Goal: Register for event/course

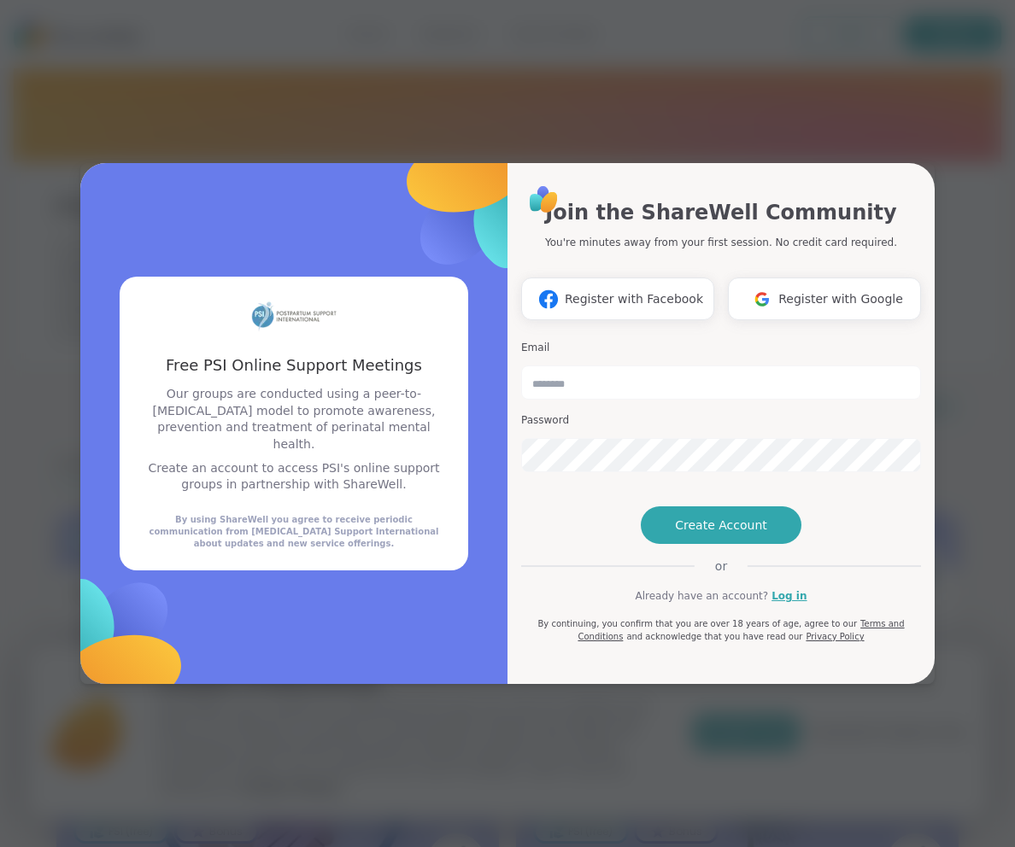
click at [833, 61] on div "Free PSI Online Support Meetings Free PSI Online Support Meetings Our groups ar…" at bounding box center [507, 423] width 994 height 847
click at [661, 365] on input "email" at bounding box center [721, 382] width 400 height 34
type input "**********"
click at [701, 544] on button "Create Account" at bounding box center [720, 525] width 161 height 38
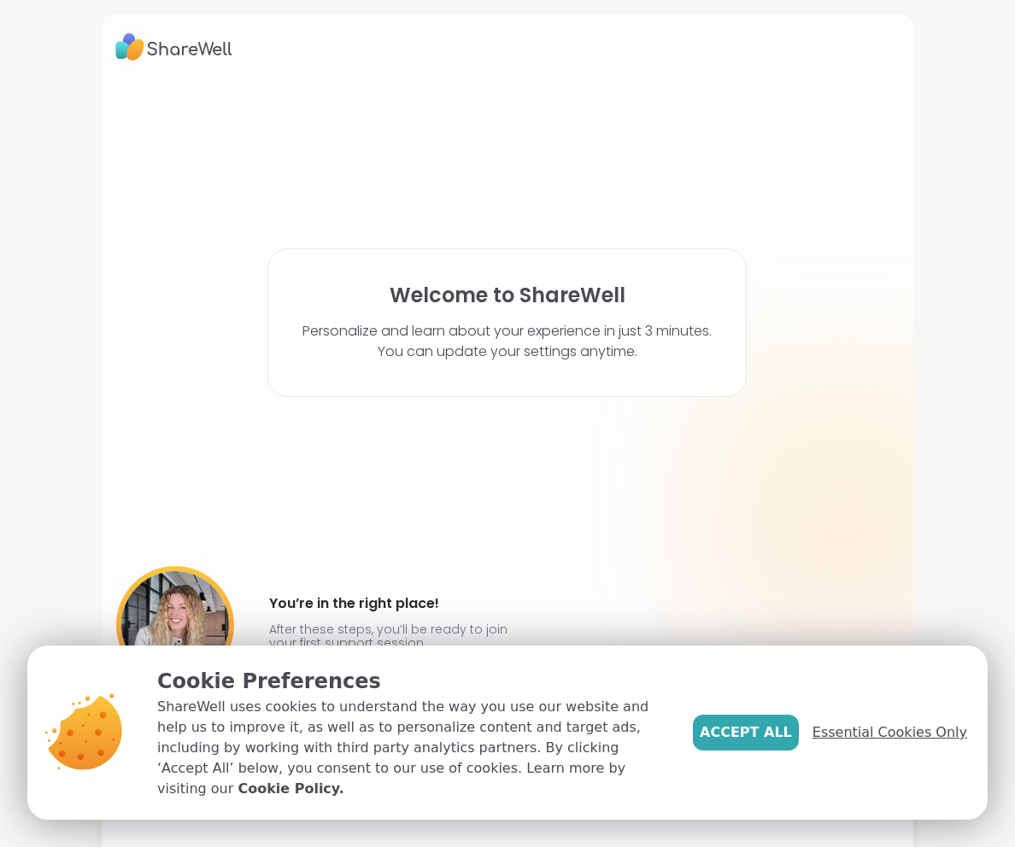
click at [894, 740] on span "Essential Cookies Only" at bounding box center [889, 732] width 155 height 20
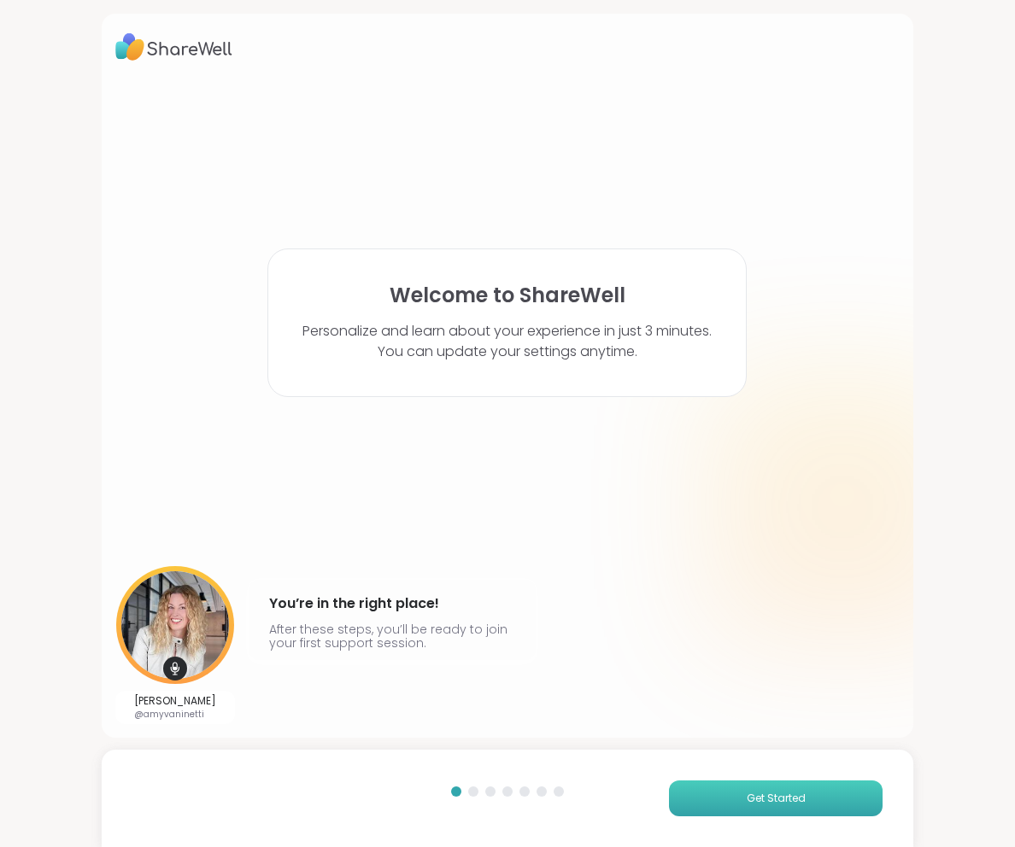
click at [728, 786] on button "Get Started" at bounding box center [775, 799] width 213 height 36
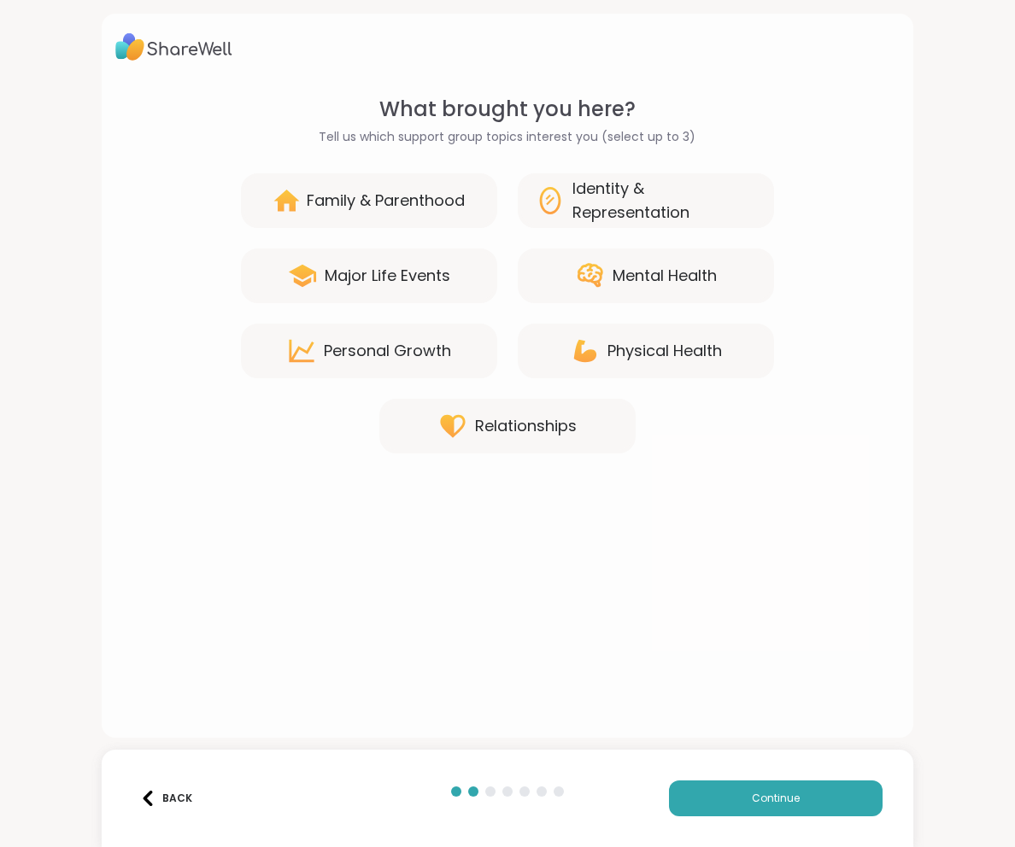
click at [307, 185] on div "Family & Parenthood" at bounding box center [369, 200] width 256 height 55
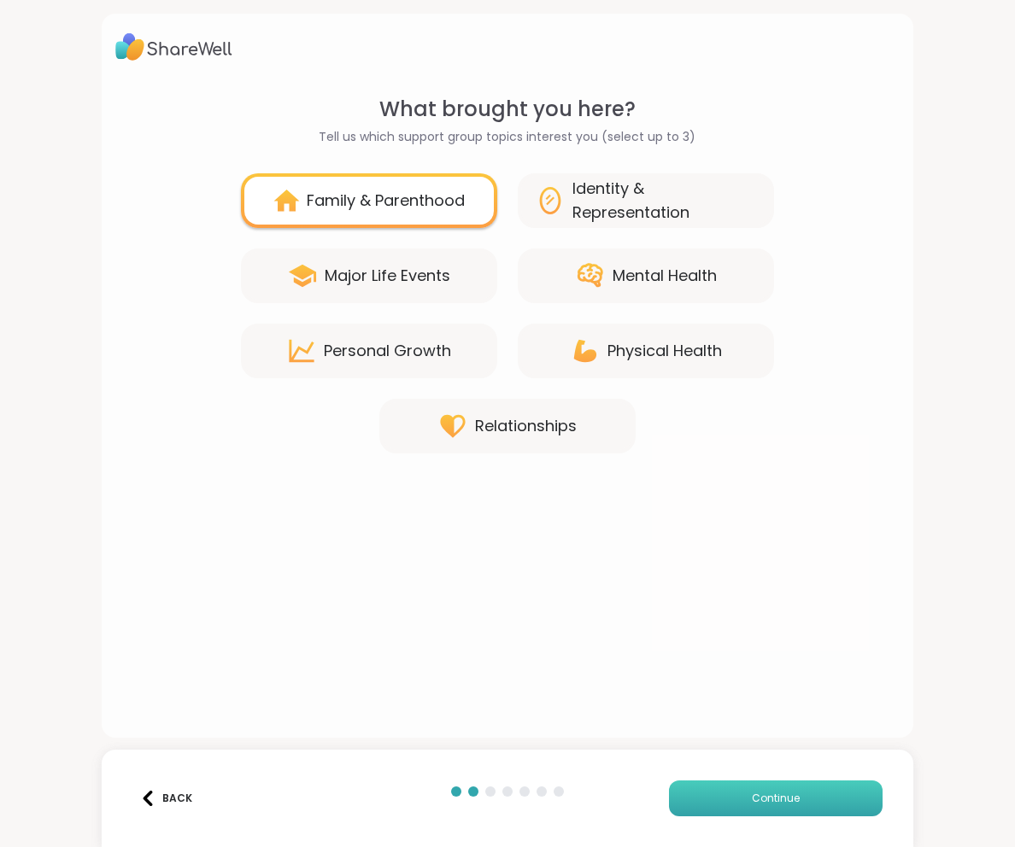
click at [800, 795] on button "Continue" at bounding box center [775, 799] width 213 height 36
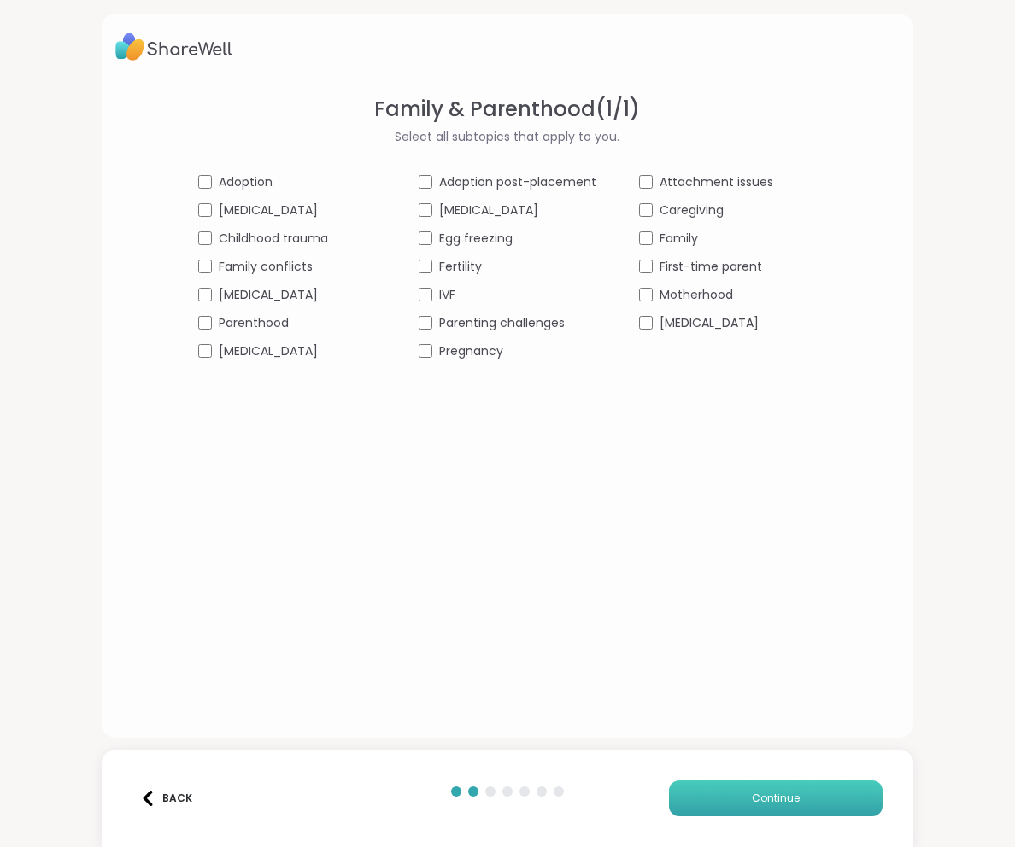
click at [811, 786] on button "Continue" at bounding box center [775, 799] width 213 height 36
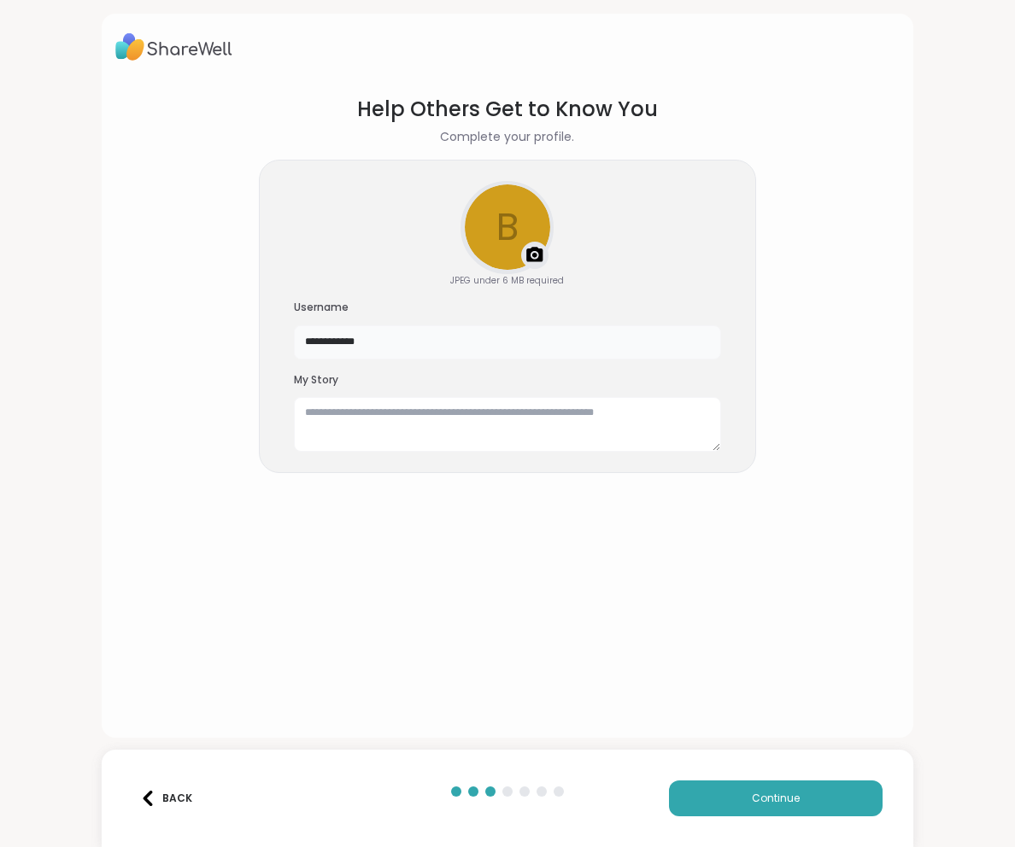
drag, startPoint x: 411, startPoint y: 344, endPoint x: 403, endPoint y: 313, distance: 32.5
click at [403, 313] on div "**********" at bounding box center [507, 330] width 427 height 59
type input "*****"
click at [775, 790] on button "Continue" at bounding box center [775, 799] width 213 height 36
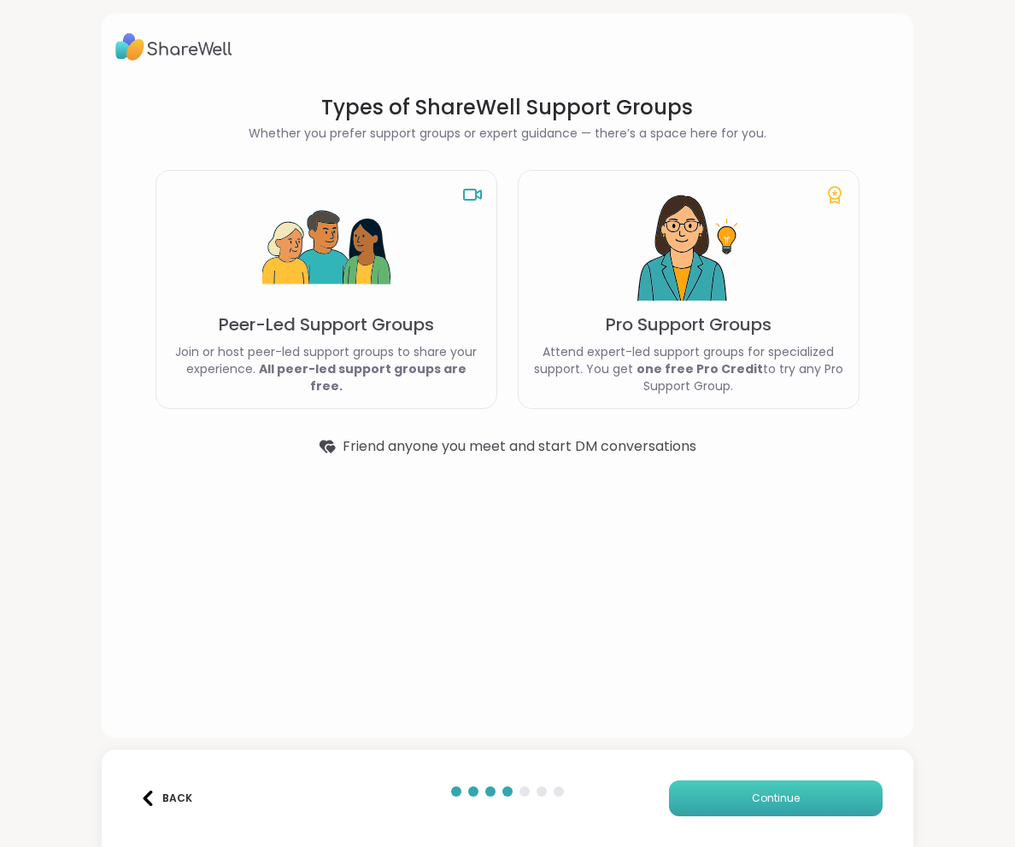
click at [780, 805] on span "Continue" at bounding box center [775, 798] width 48 height 15
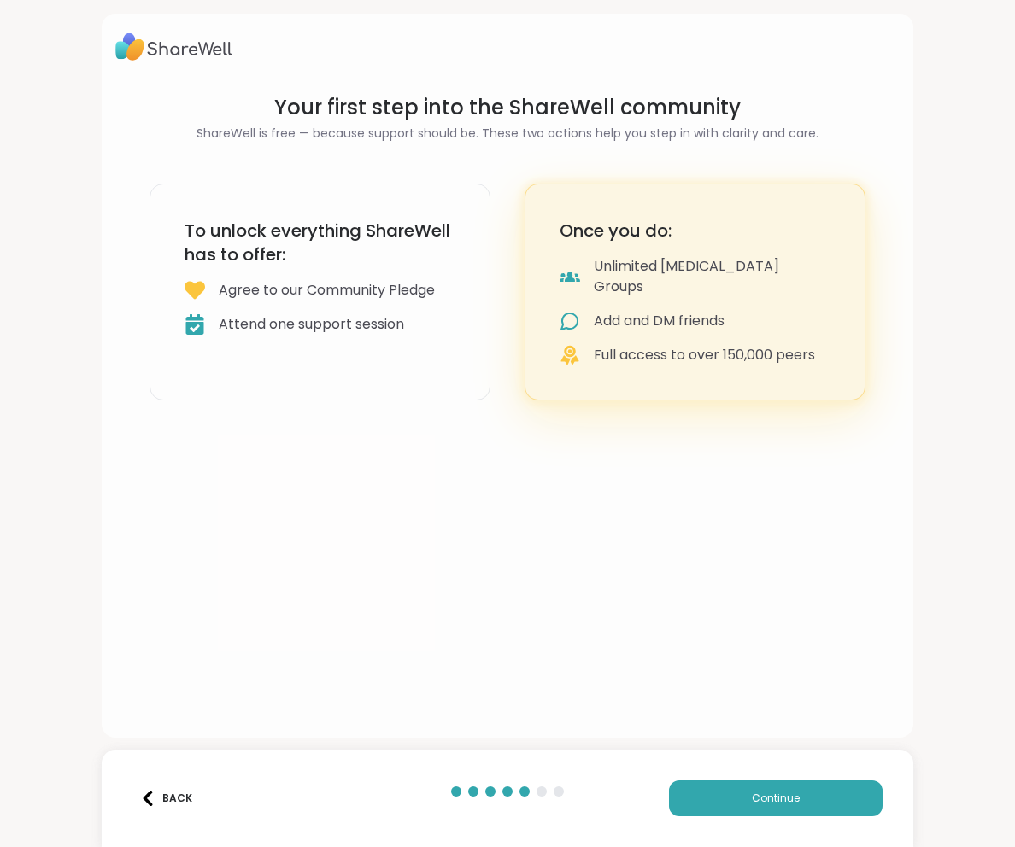
click at [348, 332] on div "Attend one support session" at bounding box center [311, 324] width 185 height 20
click at [792, 805] on span "Continue" at bounding box center [775, 798] width 48 height 15
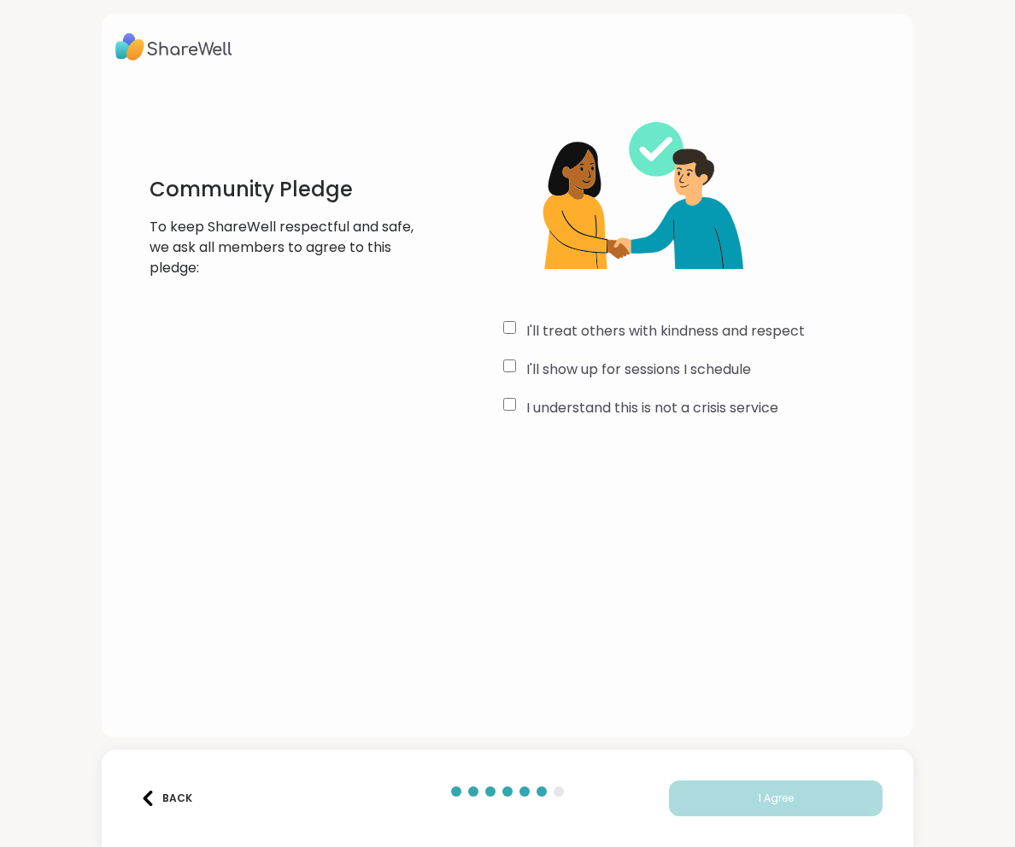
click at [507, 357] on div "I'll treat others with kindness and respect I'll show up for sessions I schedul…" at bounding box center [701, 258] width 397 height 329
click at [801, 800] on button "I Agree" at bounding box center [775, 799] width 213 height 36
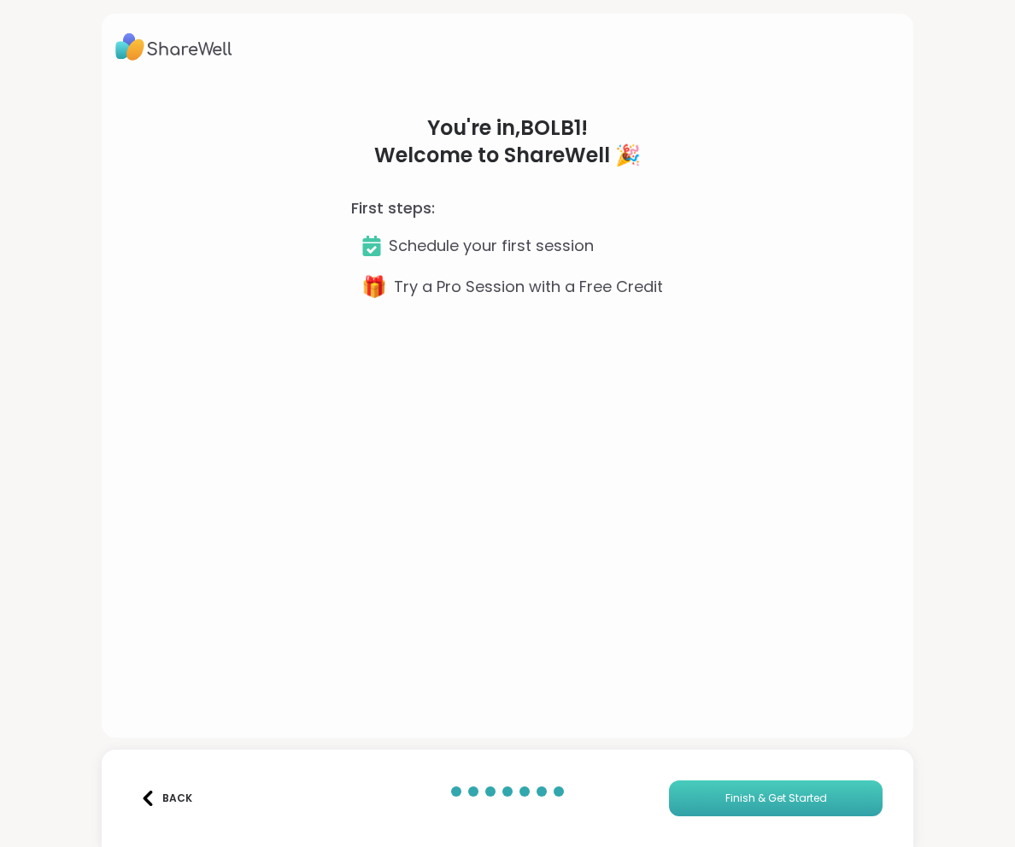
click at [801, 800] on span "Finish & Get Started" at bounding box center [776, 798] width 102 height 15
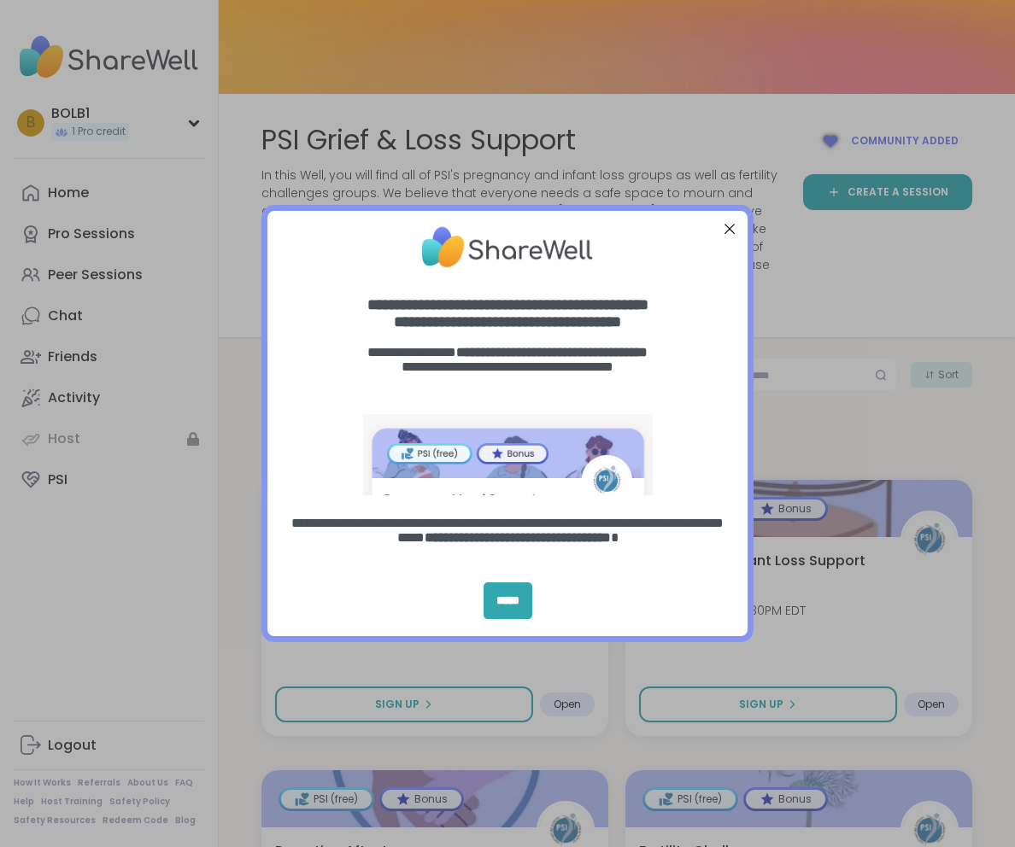
click at [728, 225] on div at bounding box center [729, 229] width 22 height 22
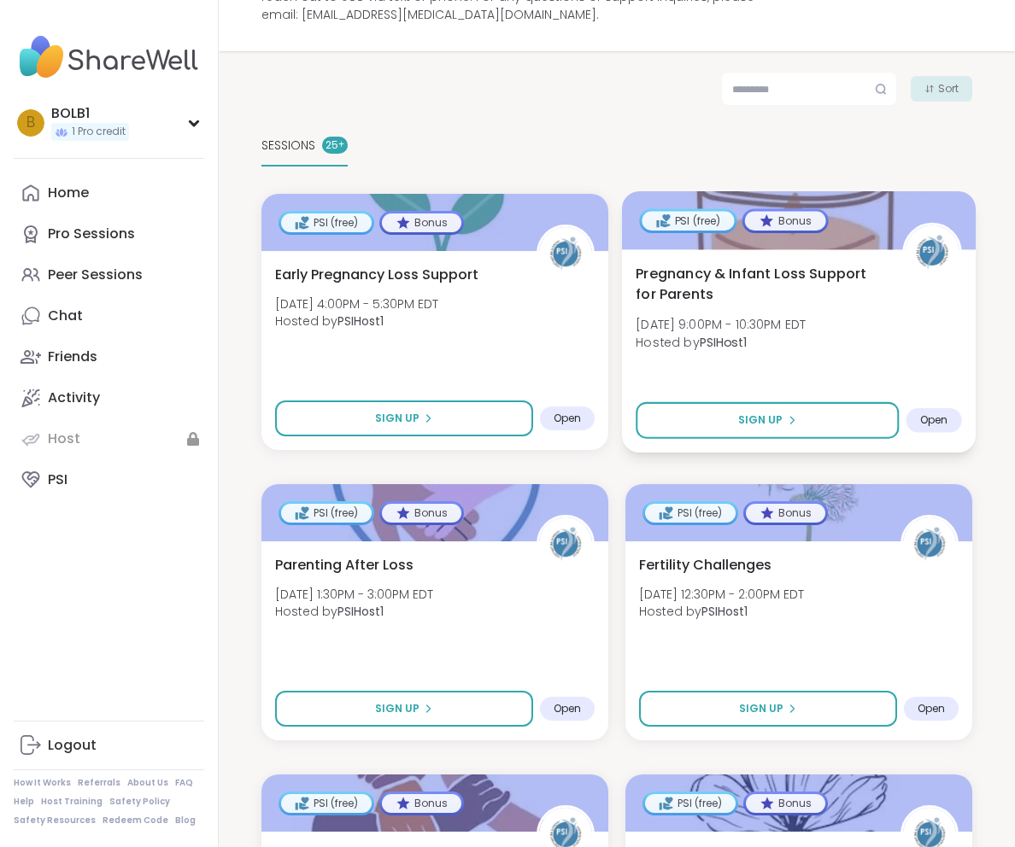
scroll to position [290, 0]
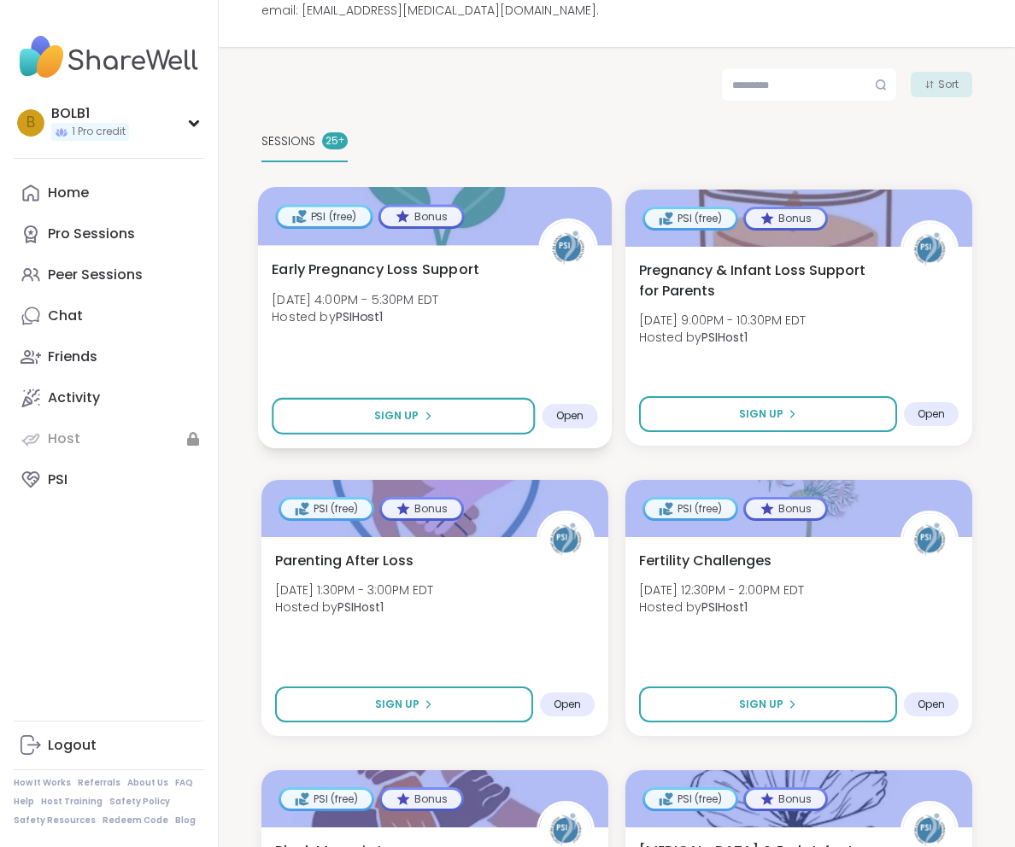
click at [302, 259] on span "Early Pregnancy Loss Support" at bounding box center [376, 269] width 208 height 20
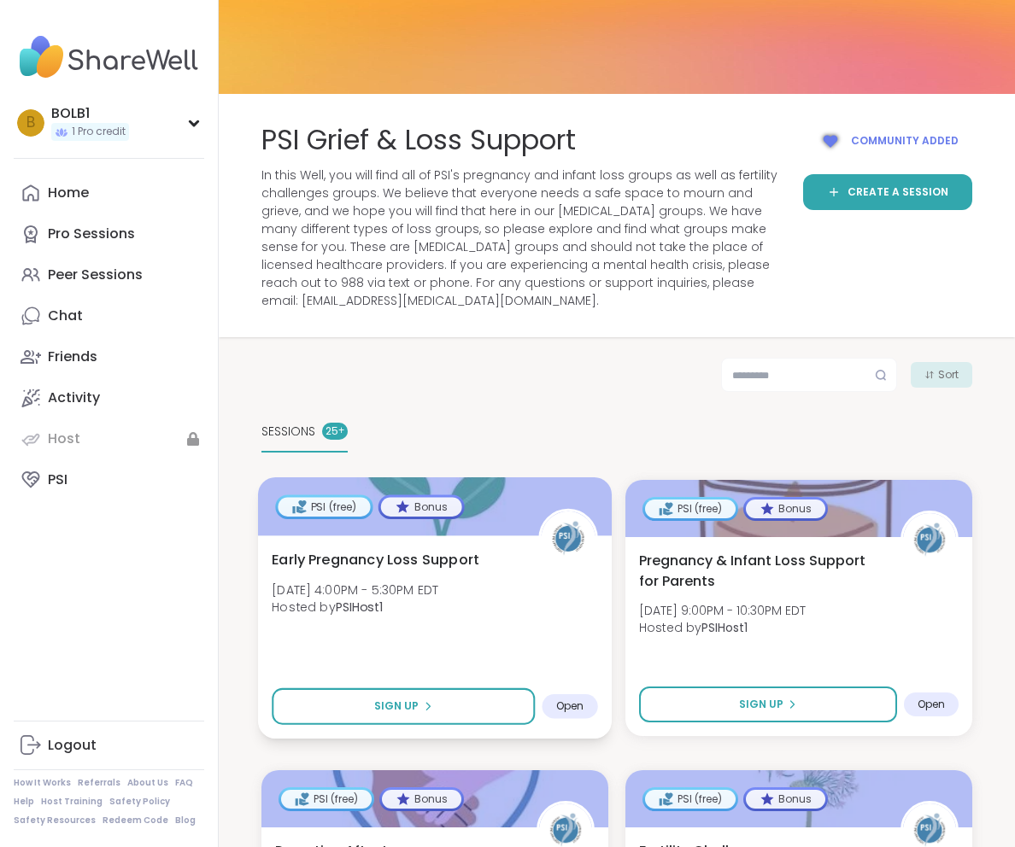
scroll to position [0, 0]
click at [378, 549] on span "Early Pregnancy Loss Support" at bounding box center [376, 559] width 208 height 20
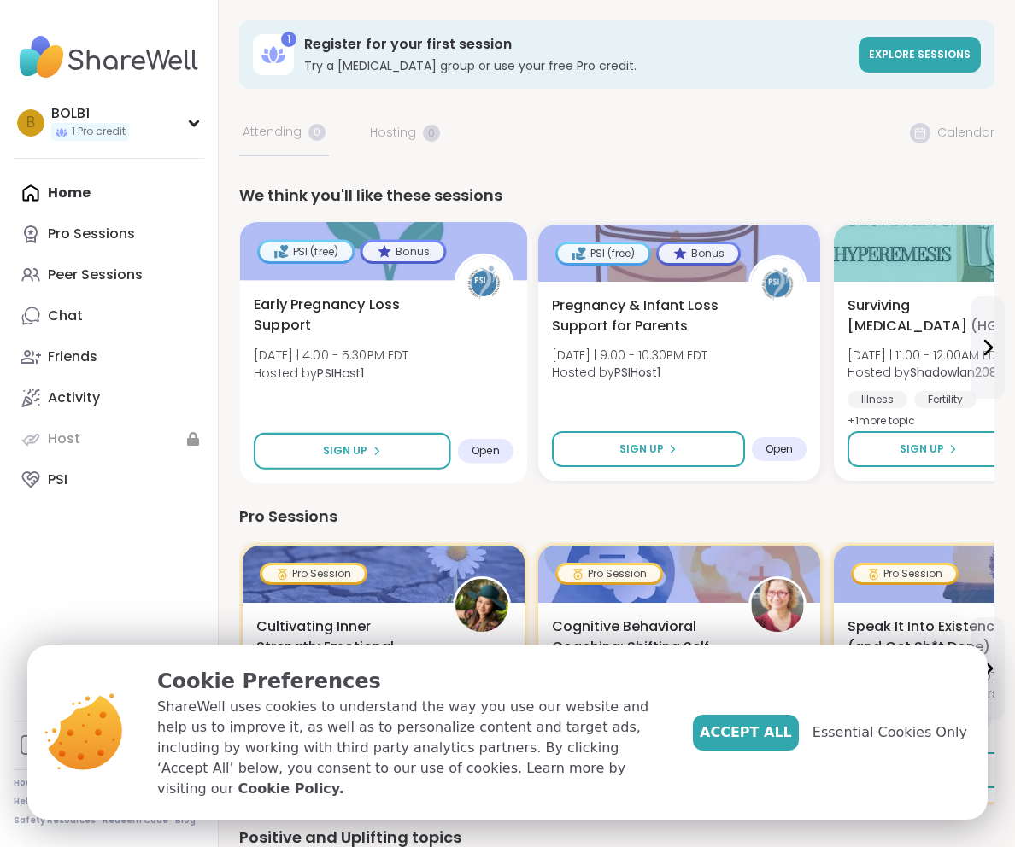
click at [298, 319] on span "Early Pregnancy Loss Support" at bounding box center [344, 316] width 181 height 42
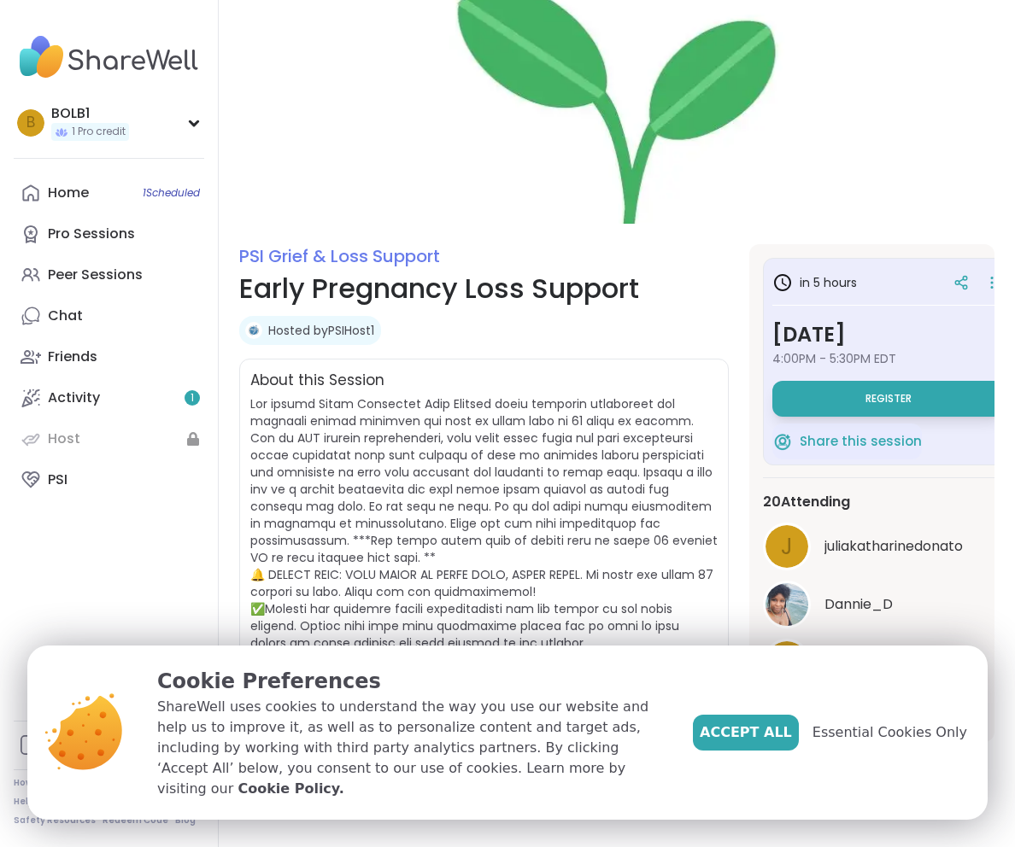
click at [876, 703] on div "Accept All Essential Cookies Only" at bounding box center [830, 732] width 274 height 133
click at [866, 735] on span "Essential Cookies Only" at bounding box center [889, 732] width 155 height 20
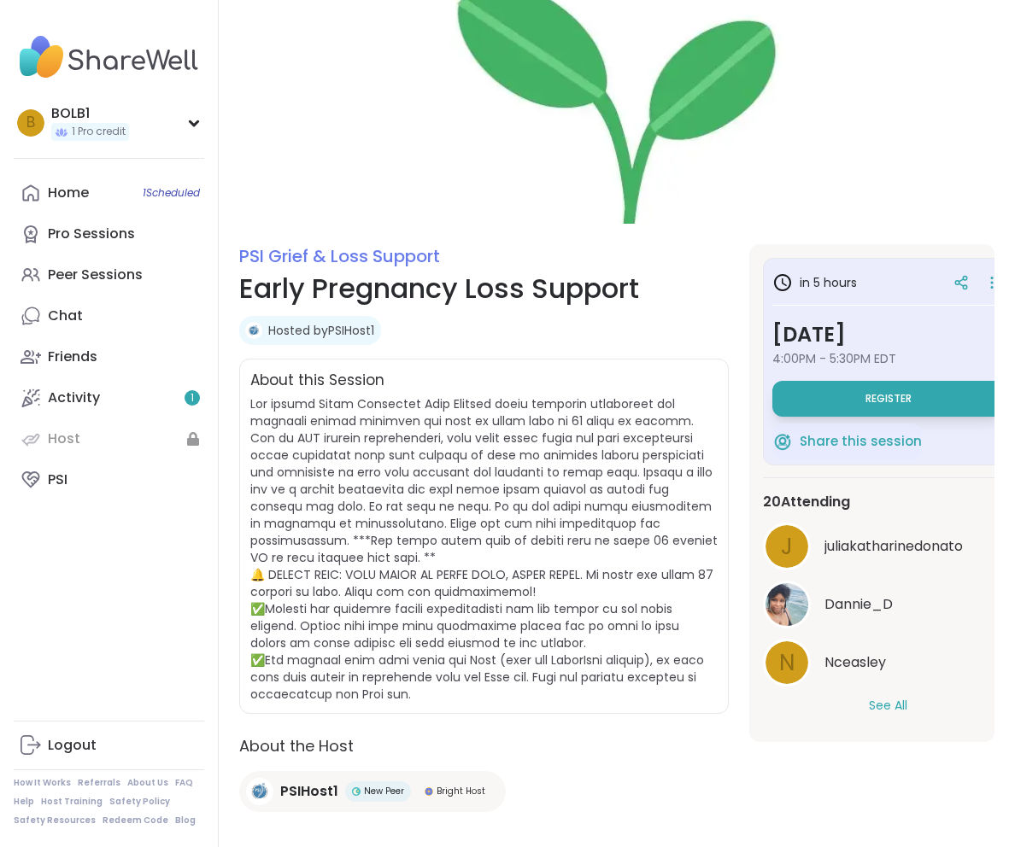
click at [892, 713] on button "See All" at bounding box center [887, 706] width 38 height 18
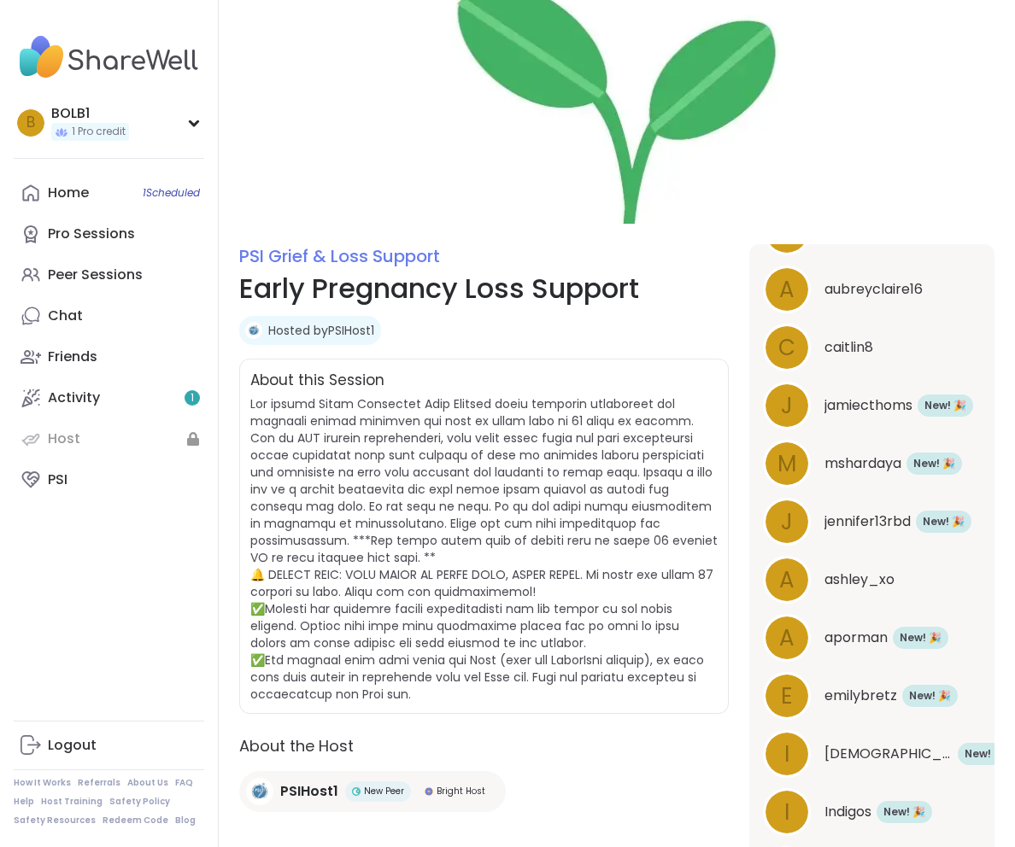
scroll to position [664, 0]
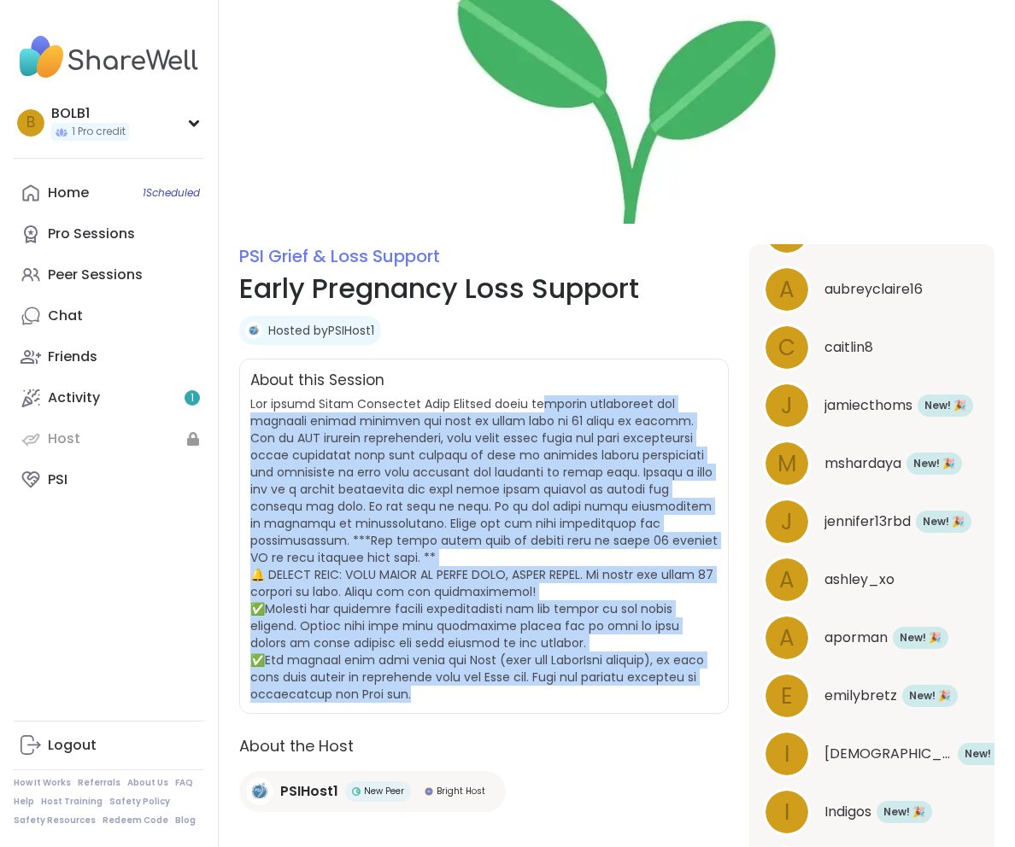
drag, startPoint x: 546, startPoint y: 404, endPoint x: 549, endPoint y: 701, distance: 297.2
click at [549, 701] on span at bounding box center [483, 548] width 467 height 307
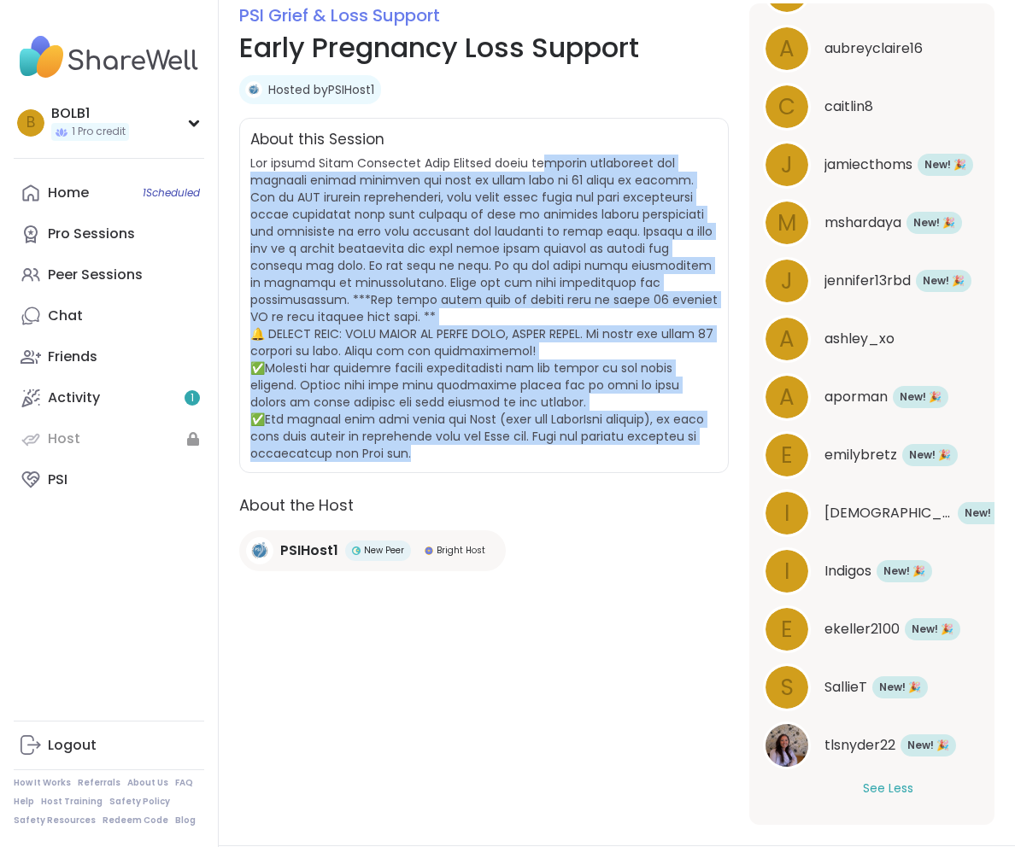
scroll to position [56, 0]
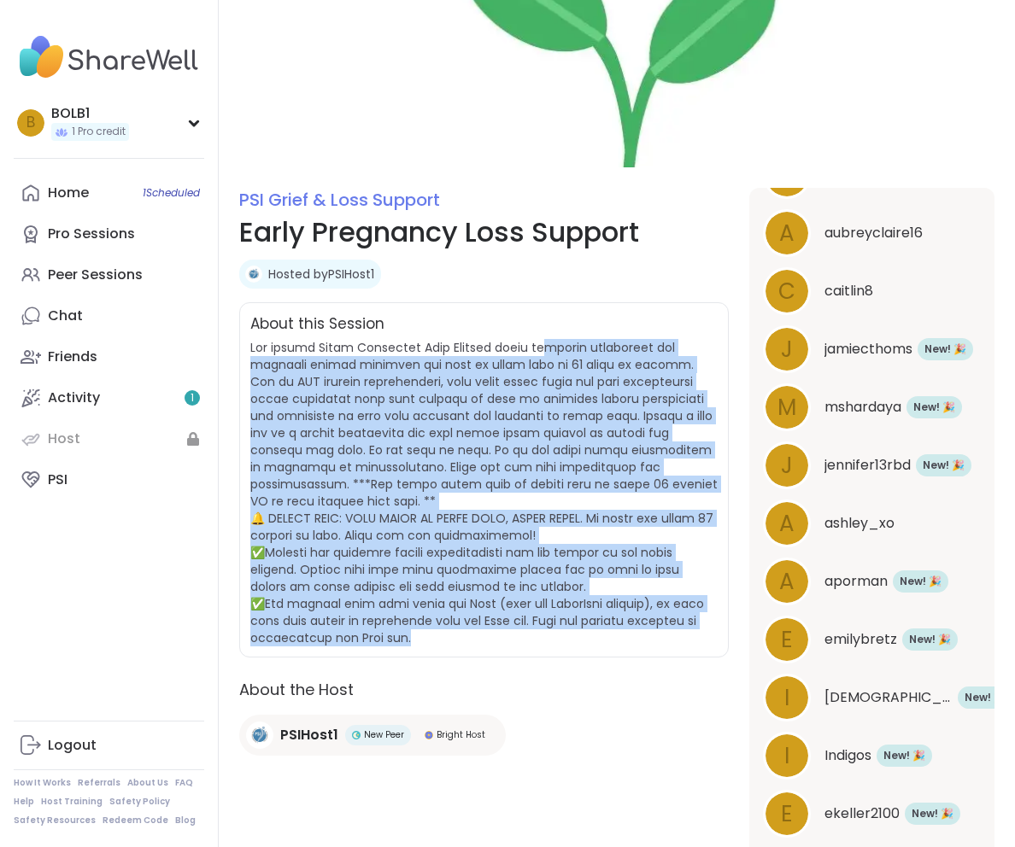
click at [611, 502] on span at bounding box center [483, 492] width 467 height 307
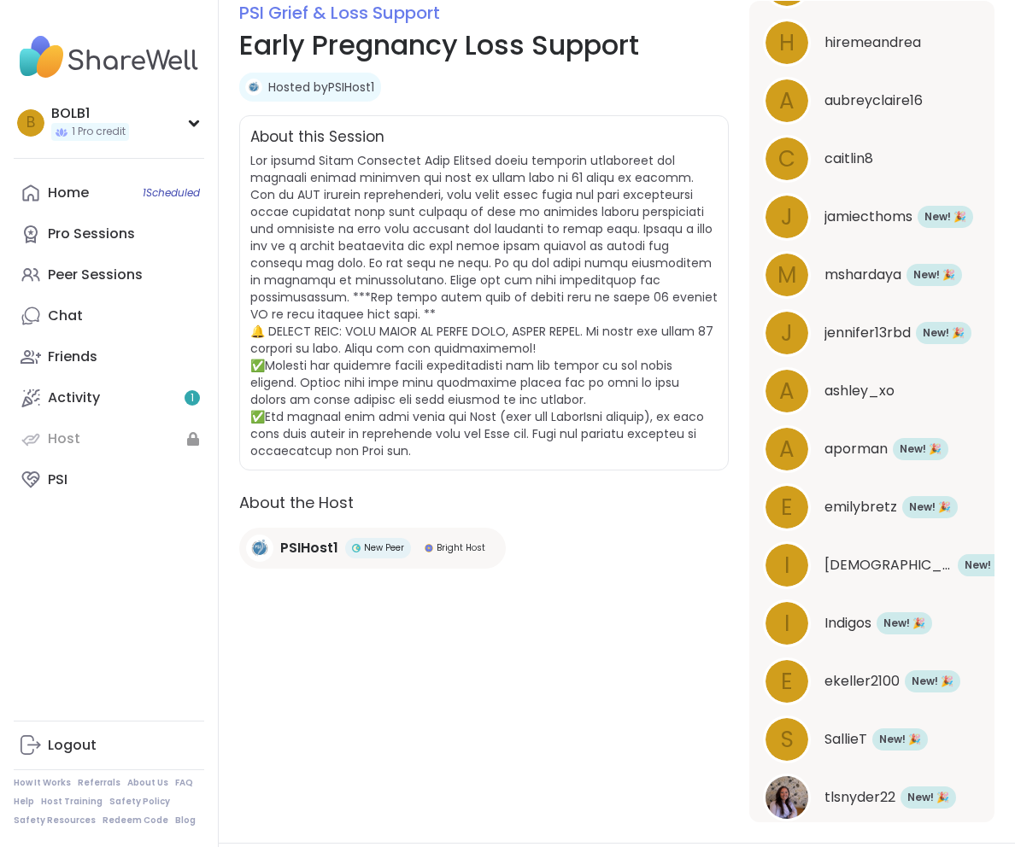
scroll to position [611, 0]
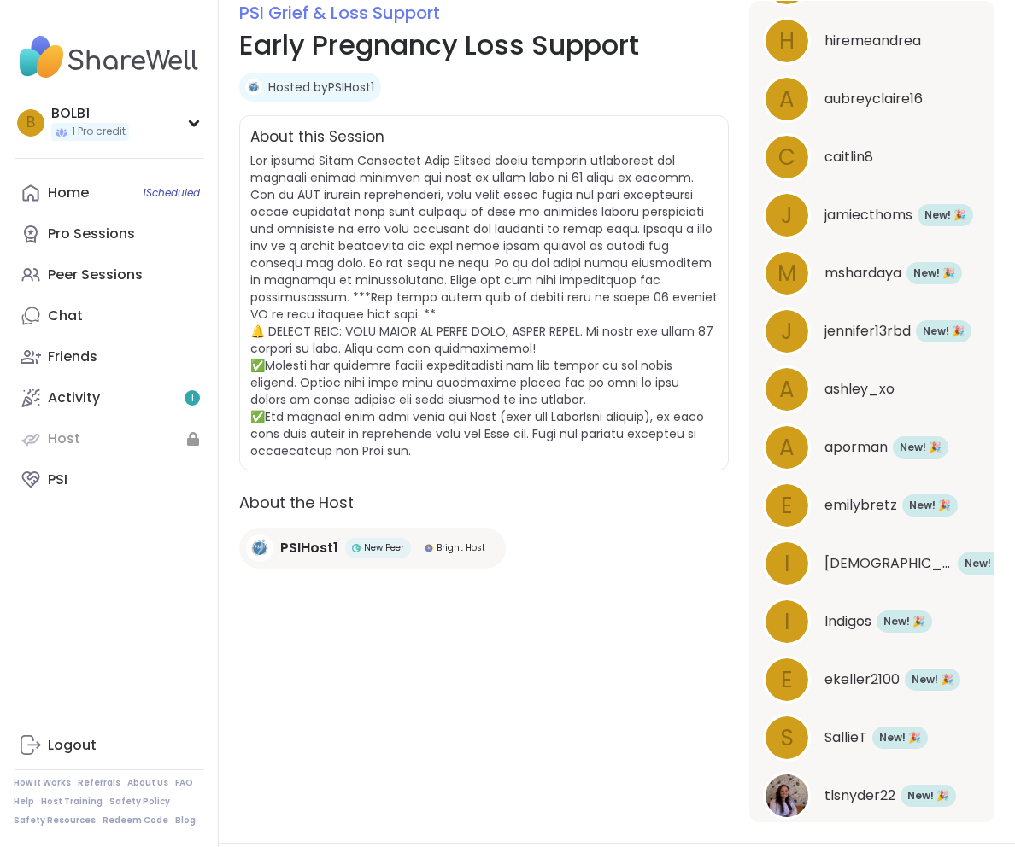
click at [615, 639] on div "PSI Grief & Loss Support Early Pregnancy Loss Support Hosted by PSIHost1 Share …" at bounding box center [483, 412] width 489 height 822
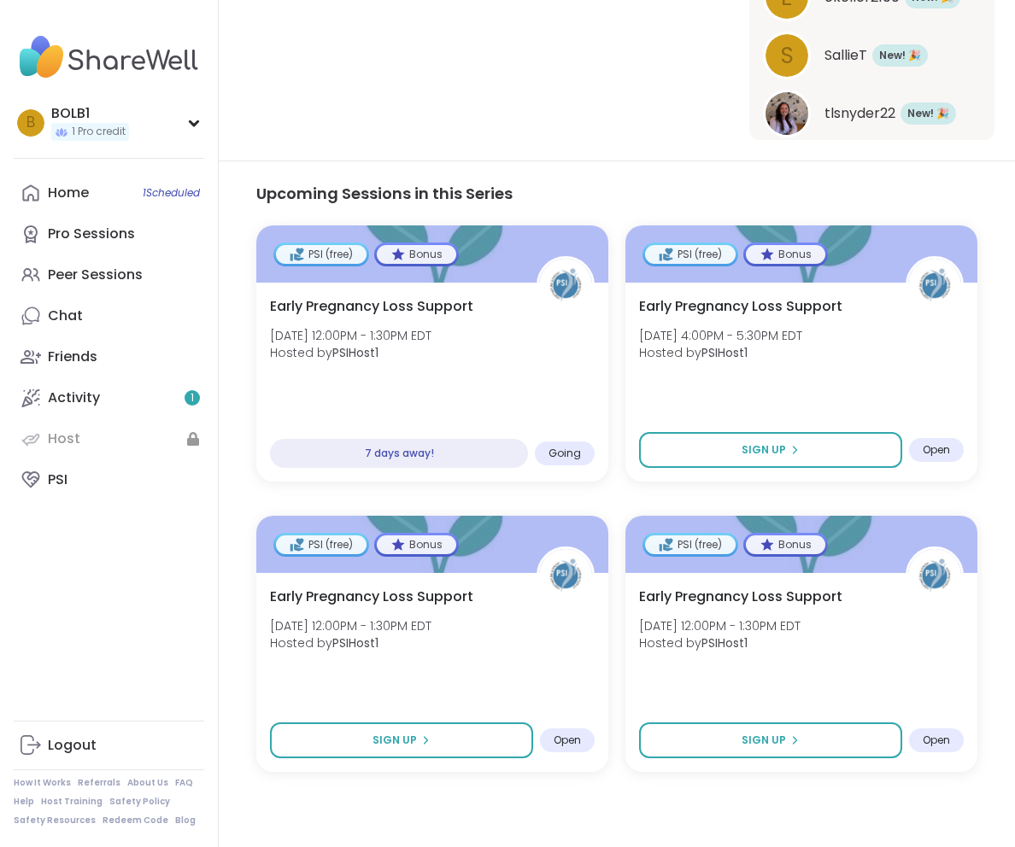
scroll to position [926, 0]
click at [407, 307] on span "Early Pregnancy Loss Support" at bounding box center [370, 305] width 208 height 20
